Goal: Information Seeking & Learning: Learn about a topic

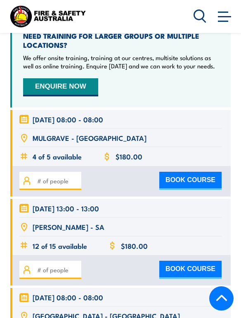
scroll to position [1484, 0]
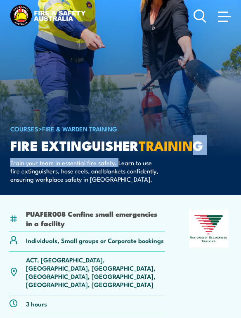
drag, startPoint x: 200, startPoint y: 147, endPoint x: 118, endPoint y: 158, distance: 82.7
click at [118, 158] on div "COURSES > Fire & Warden Training Fire Extinguisher TRAINING Train your team in …" at bounding box center [112, 91] width 204 height 183
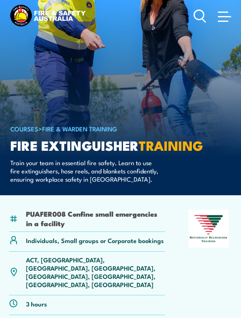
click at [72, 222] on li "PUAFER008 Confine small emergencies in a facility" at bounding box center [95, 218] width 139 height 19
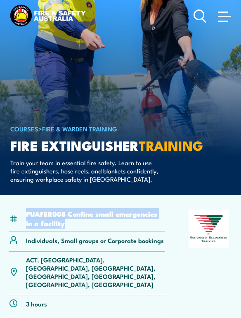
drag, startPoint x: 73, startPoint y: 223, endPoint x: 24, endPoint y: 217, distance: 49.8
click at [24, 217] on div "PUAFER008 Confine small emergencies in a facility" at bounding box center [87, 221] width 156 height 23
copy li "PUAFER008 Confine small emergencies in a facility"
click at [161, 221] on li "PUAFER008 Confine small emergencies in a facility" at bounding box center [95, 218] width 139 height 19
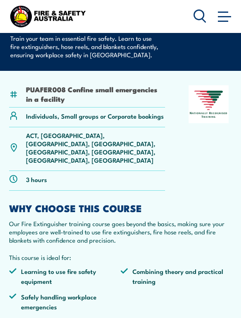
scroll to position [124, 0]
